Goal: Task Accomplishment & Management: Complete application form

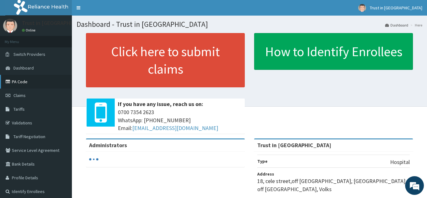
click at [21, 78] on link "PA Code" at bounding box center [36, 82] width 72 height 14
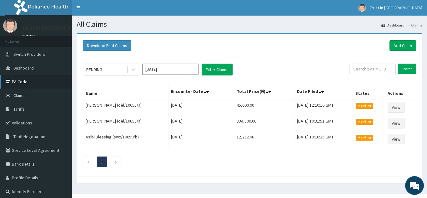
click at [20, 83] on link "PA Code" at bounding box center [36, 82] width 72 height 14
click at [402, 42] on link "Add Claim" at bounding box center [402, 45] width 27 height 11
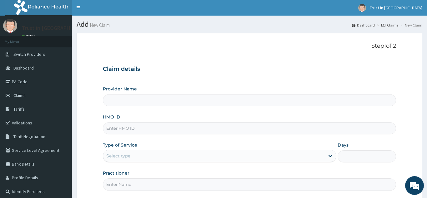
type input "Trust in [GEOGRAPHIC_DATA]"
click at [124, 130] on input "HMO ID" at bounding box center [249, 128] width 293 height 12
type input "slr/10003/c"
click at [124, 156] on div "Select type" at bounding box center [118, 156] width 24 height 6
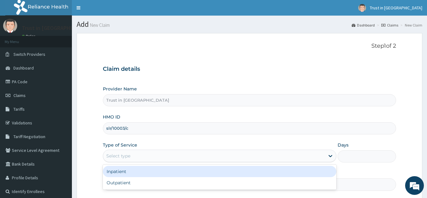
click at [125, 172] on div "Inpatient" at bounding box center [220, 171] width 234 height 11
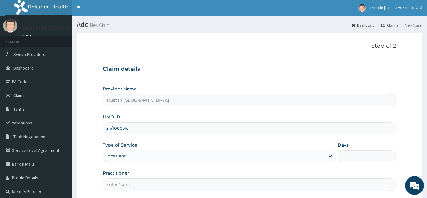
click at [344, 154] on input "Days" at bounding box center [366, 157] width 58 height 12
type input "1"
click at [126, 184] on input "Practitioner" at bounding box center [249, 185] width 293 height 12
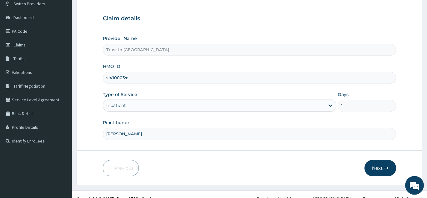
scroll to position [59, 0]
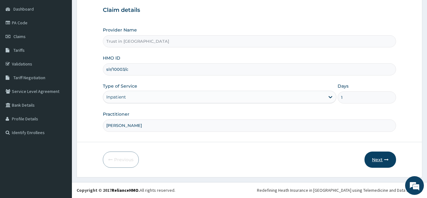
type input "dr ramsey"
click at [382, 160] on button "Next" at bounding box center [380, 160] width 32 height 16
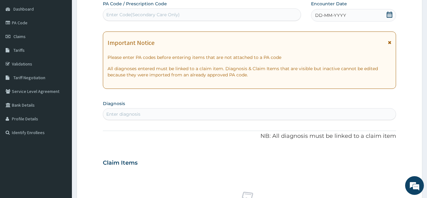
click at [119, 15] on div "Enter Code(Secondary Care Only)" at bounding box center [142, 15] width 73 height 6
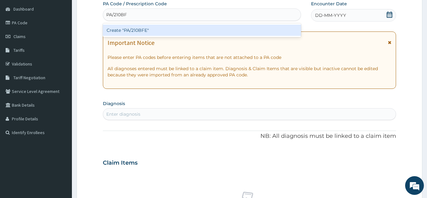
type input "PA/210BFE"
click at [127, 30] on div "Create "PA/210BFE"" at bounding box center [202, 30] width 198 height 11
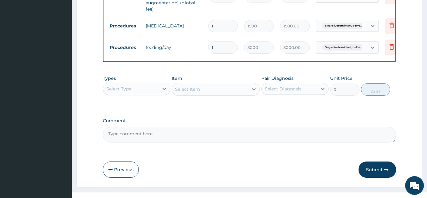
scroll to position [325, 0]
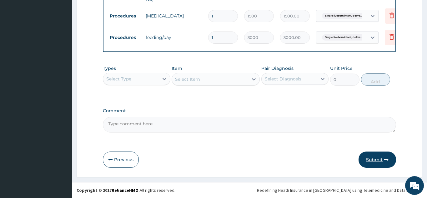
click at [377, 160] on button "Submit" at bounding box center [376, 160] width 37 height 16
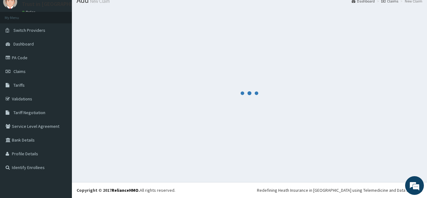
scroll to position [24, 0]
